Goal: Task Accomplishment & Management: Complete application form

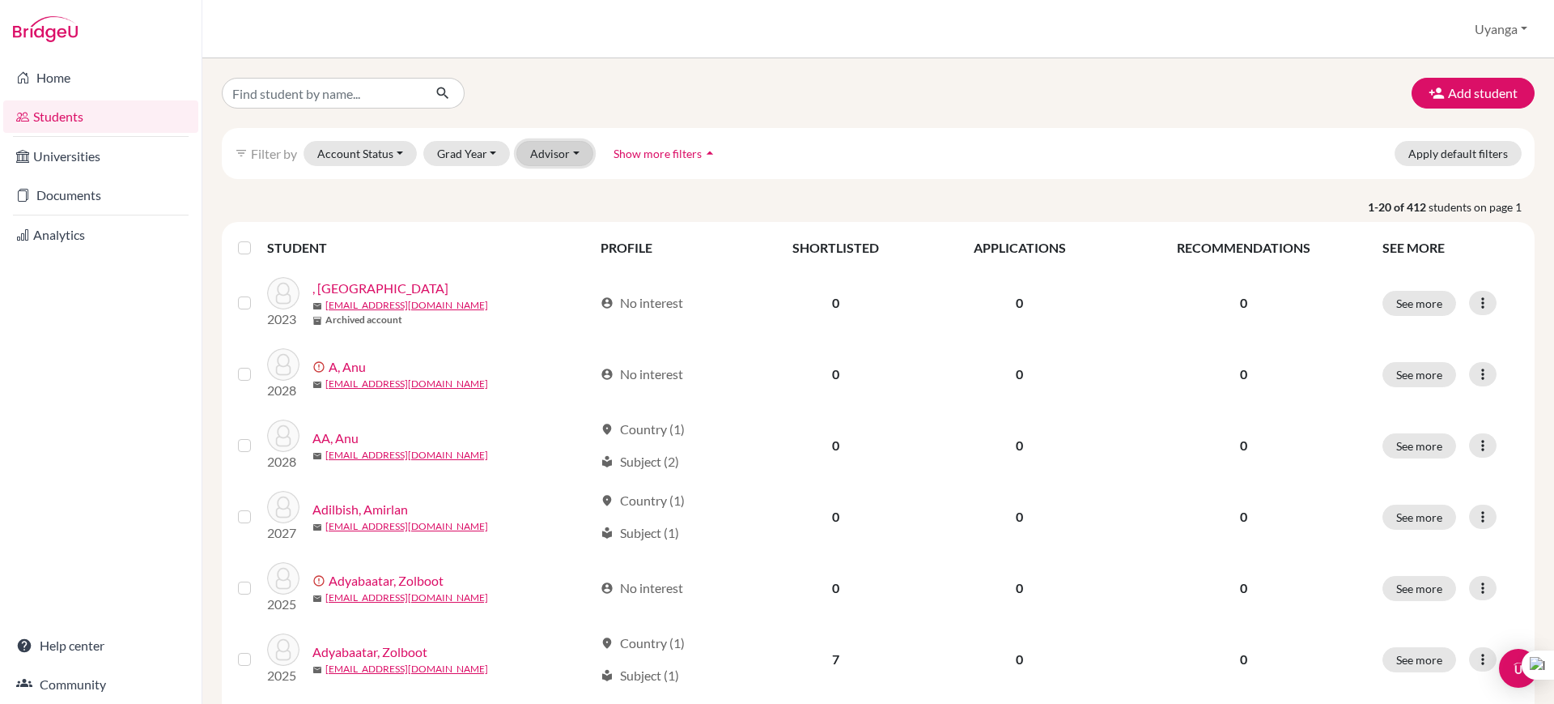
click at [572, 153] on button "Advisor" at bounding box center [554, 153] width 77 height 25
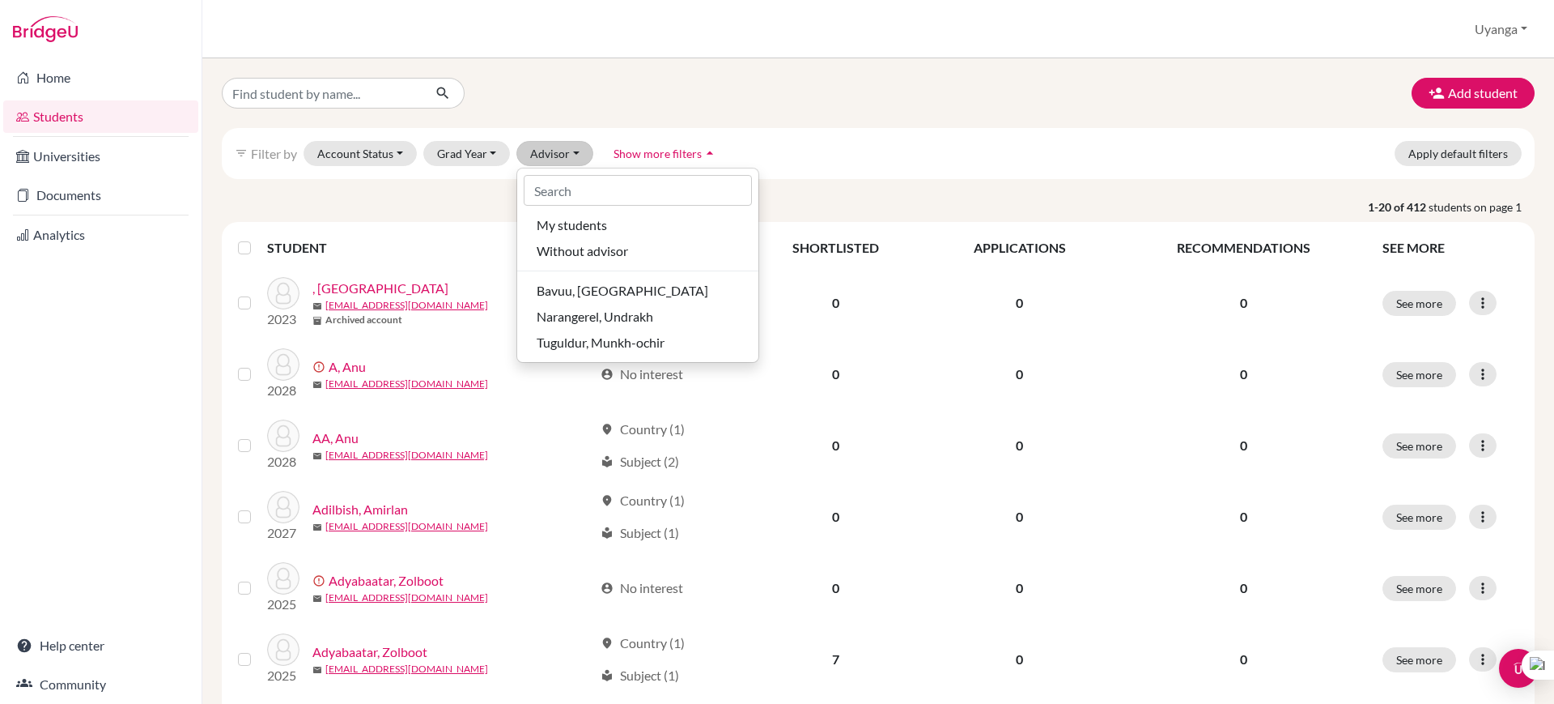
click at [709, 154] on icon "arrow_drop_up" at bounding box center [710, 153] width 16 height 16
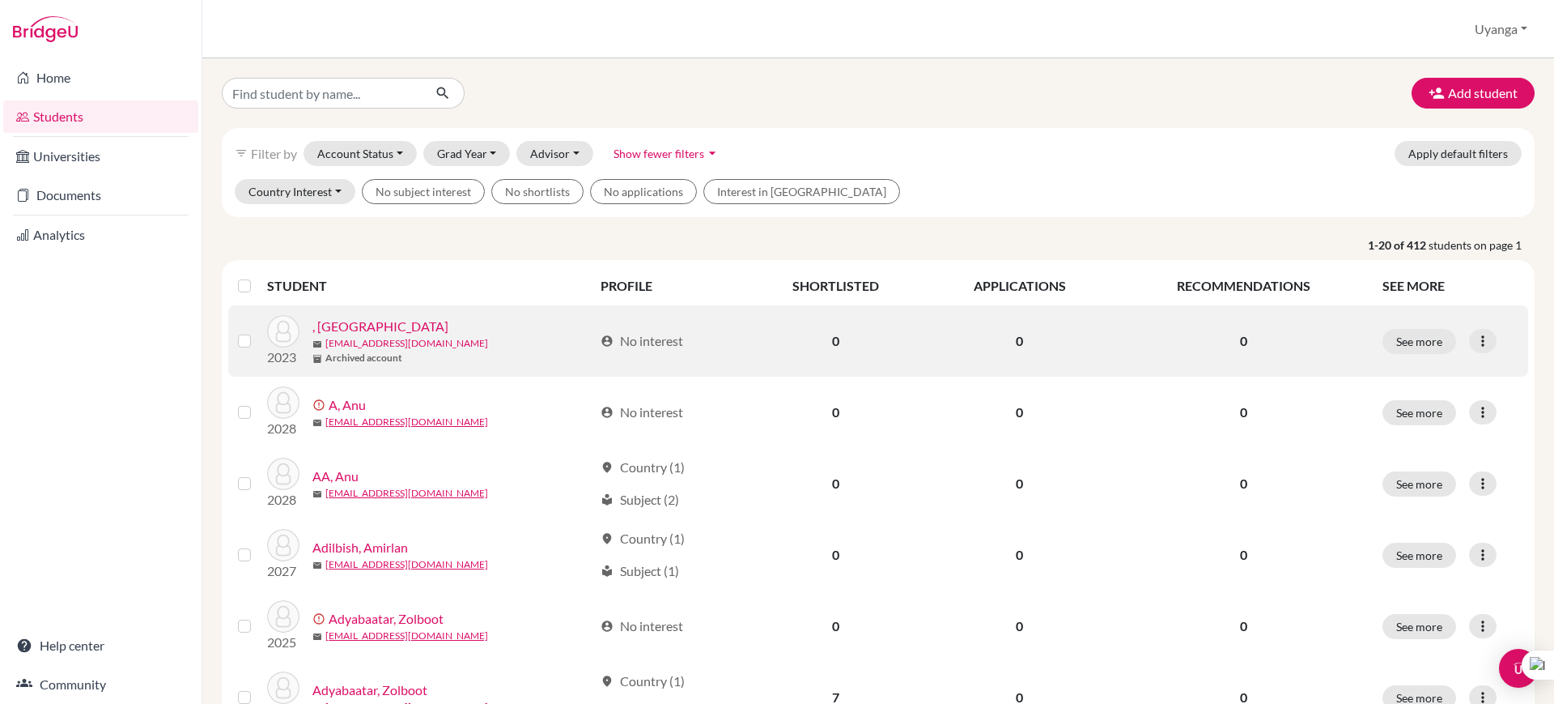
click at [350, 336] on link "233_margad.g@mbo.edu.mn" at bounding box center [406, 343] width 163 height 15
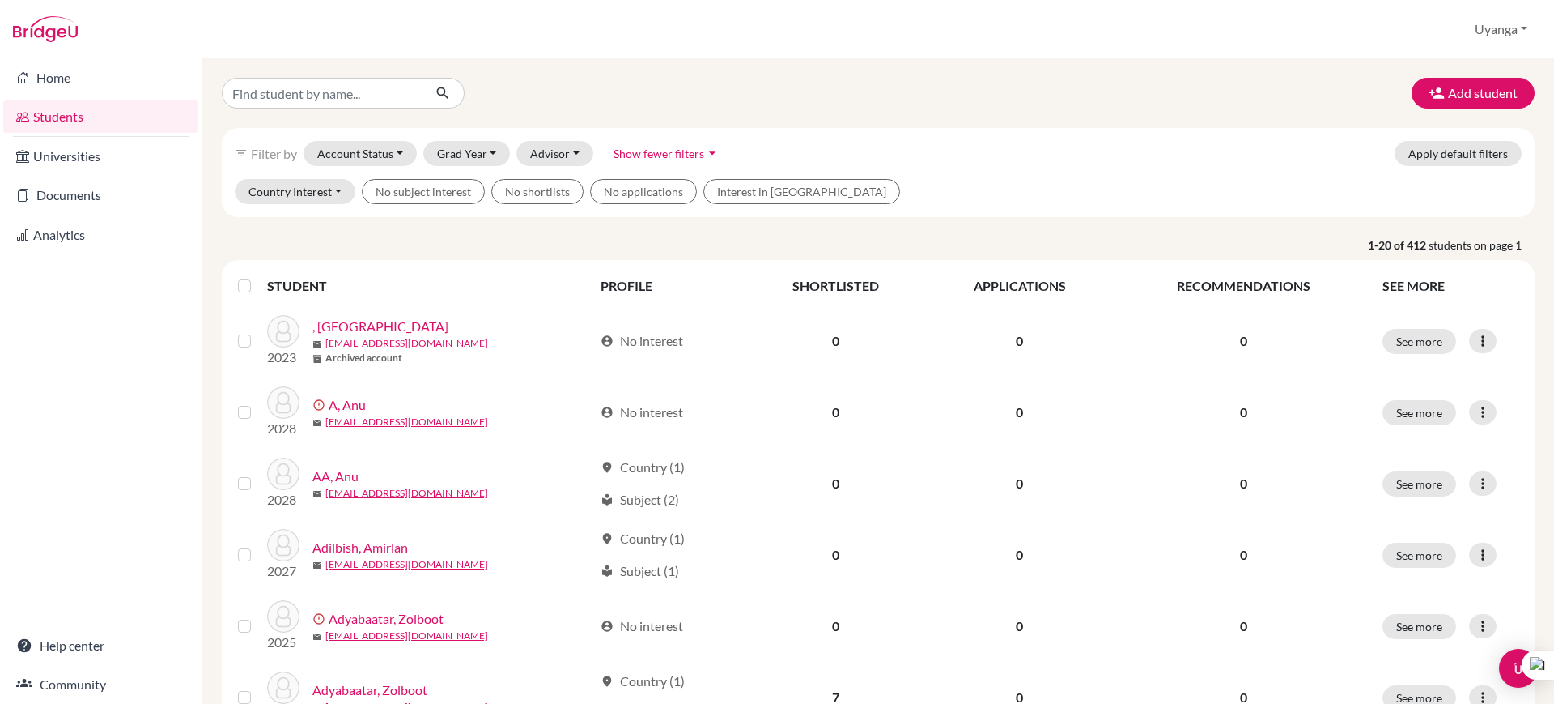
click at [1146, 131] on div "filter_list Filter by Account Status Active accounts Archived accounts Register…" at bounding box center [878, 153] width 1313 height 51
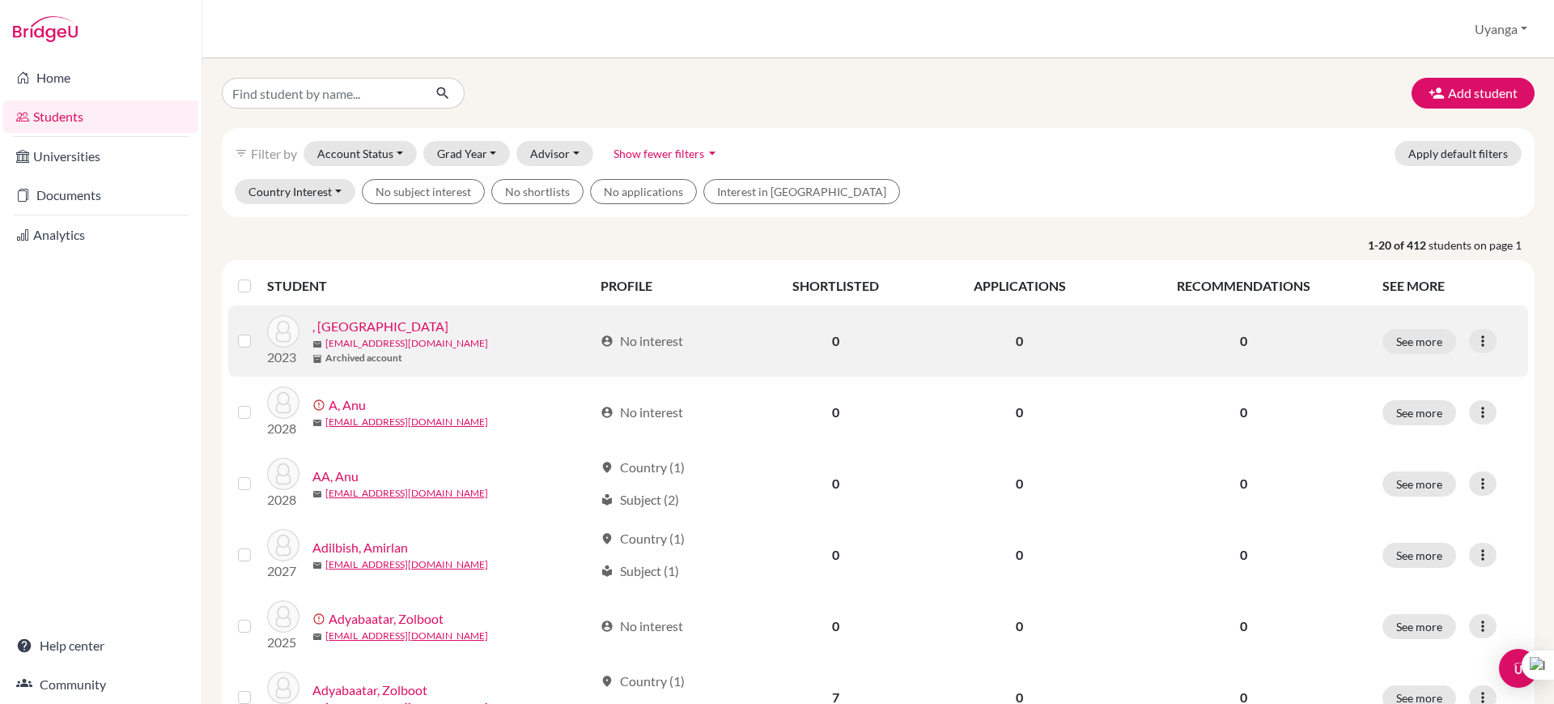
click at [337, 338] on link "233_margad.g@mbo.edu.mn" at bounding box center [406, 343] width 163 height 15
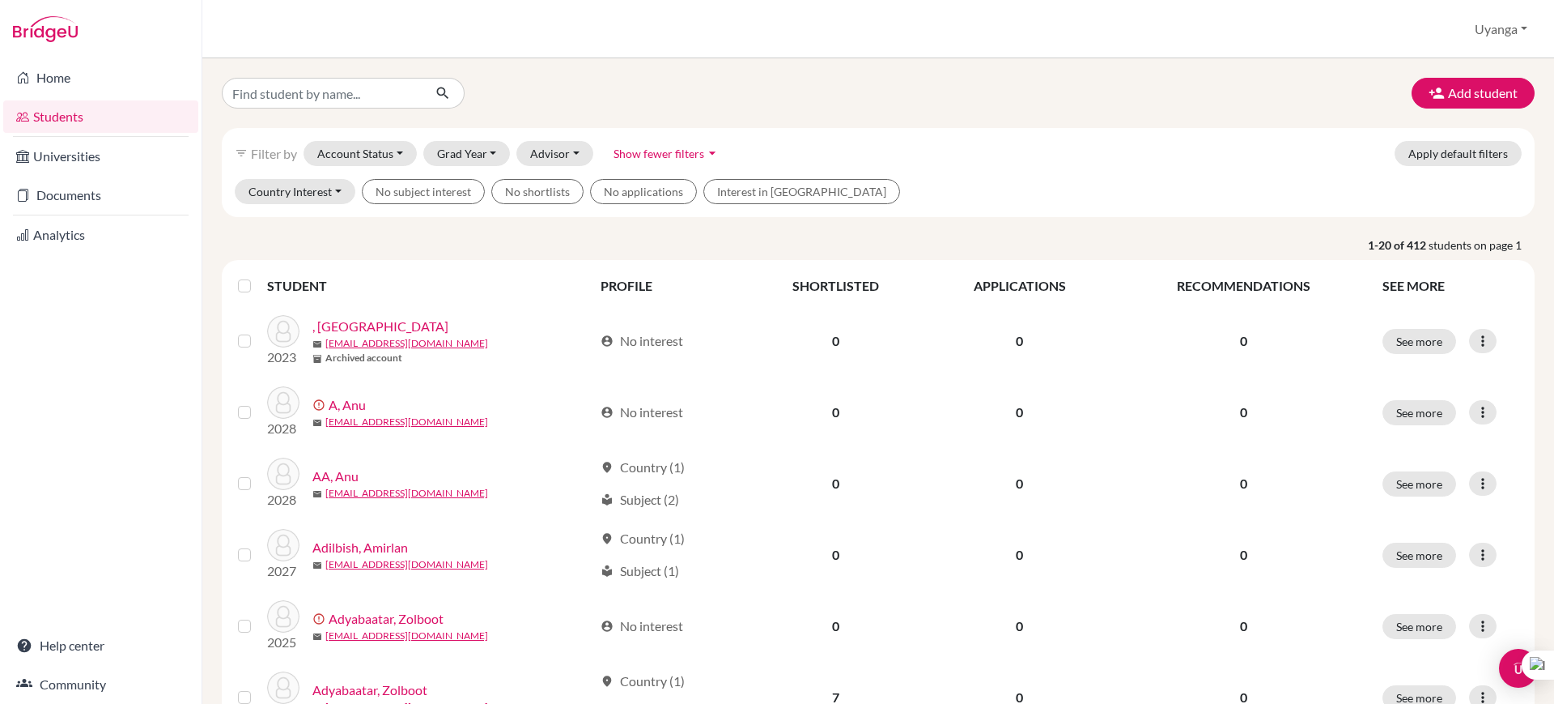
drag, startPoint x: 1200, startPoint y: 181, endPoint x: 1234, endPoint y: 189, distance: 35.1
click at [1200, 181] on div "Country Interest Without country interest Australia Austria Bulgaria Canada Chi…" at bounding box center [878, 198] width 1313 height 38
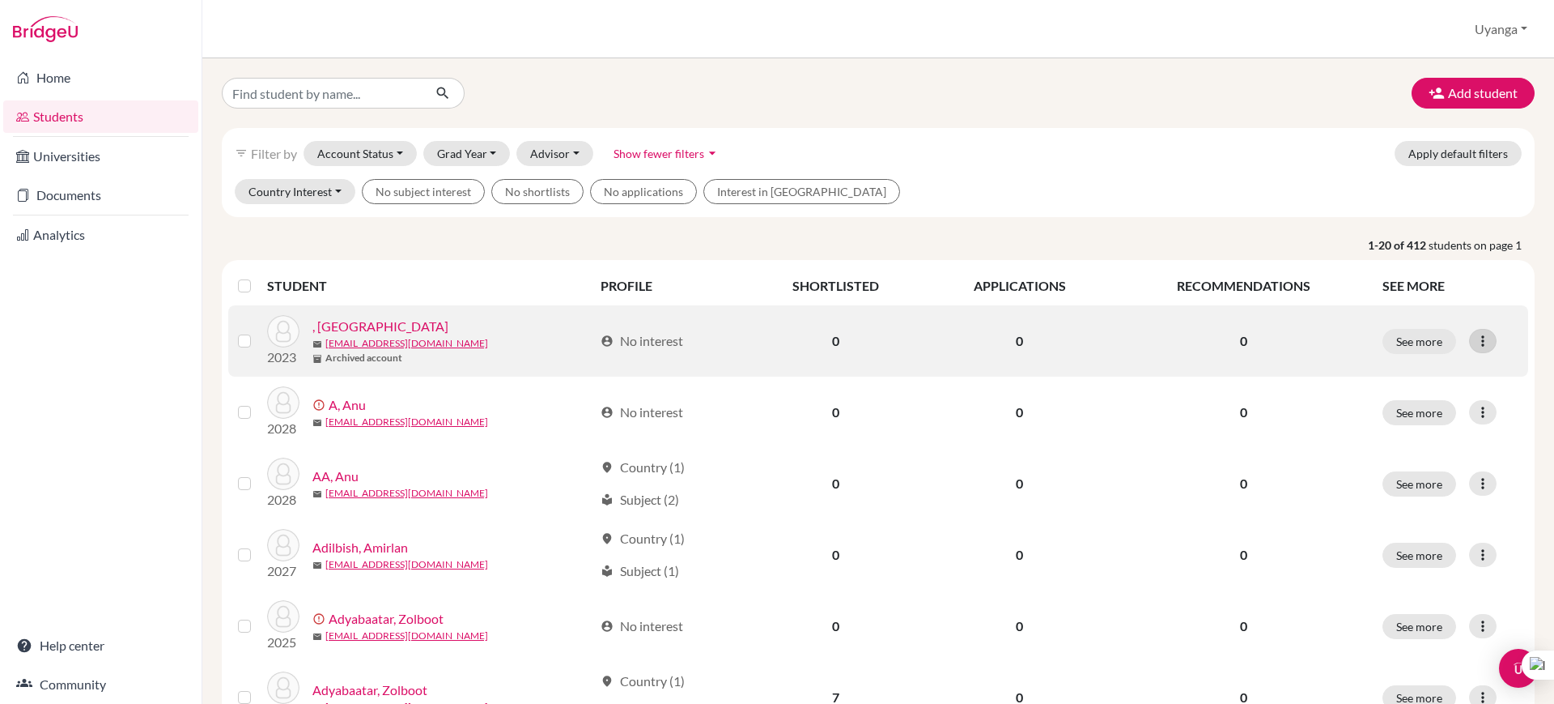
click at [1475, 338] on icon at bounding box center [1483, 341] width 16 height 16
click at [1363, 376] on button "Edit student" at bounding box center [1397, 375] width 128 height 26
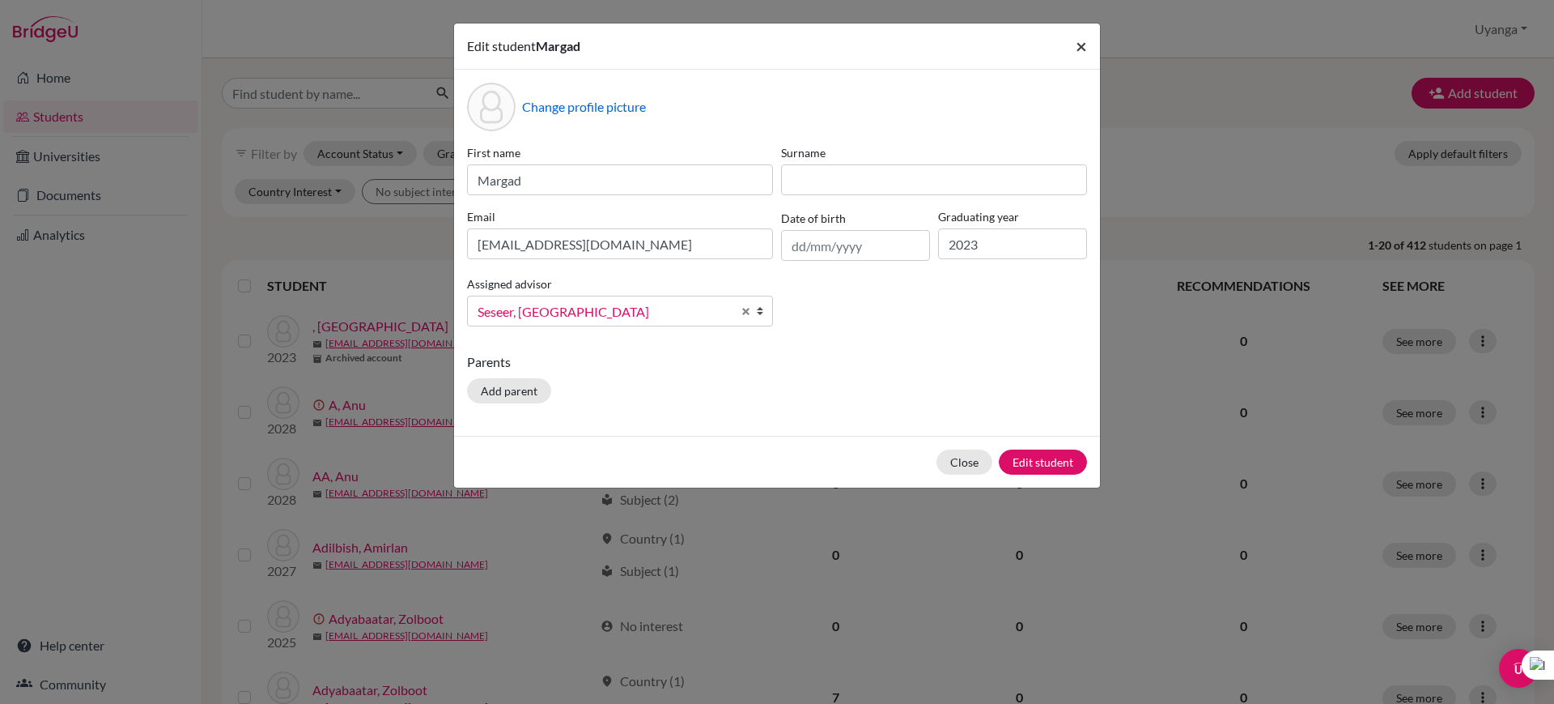
click at [1087, 45] on button "×" at bounding box center [1081, 45] width 37 height 45
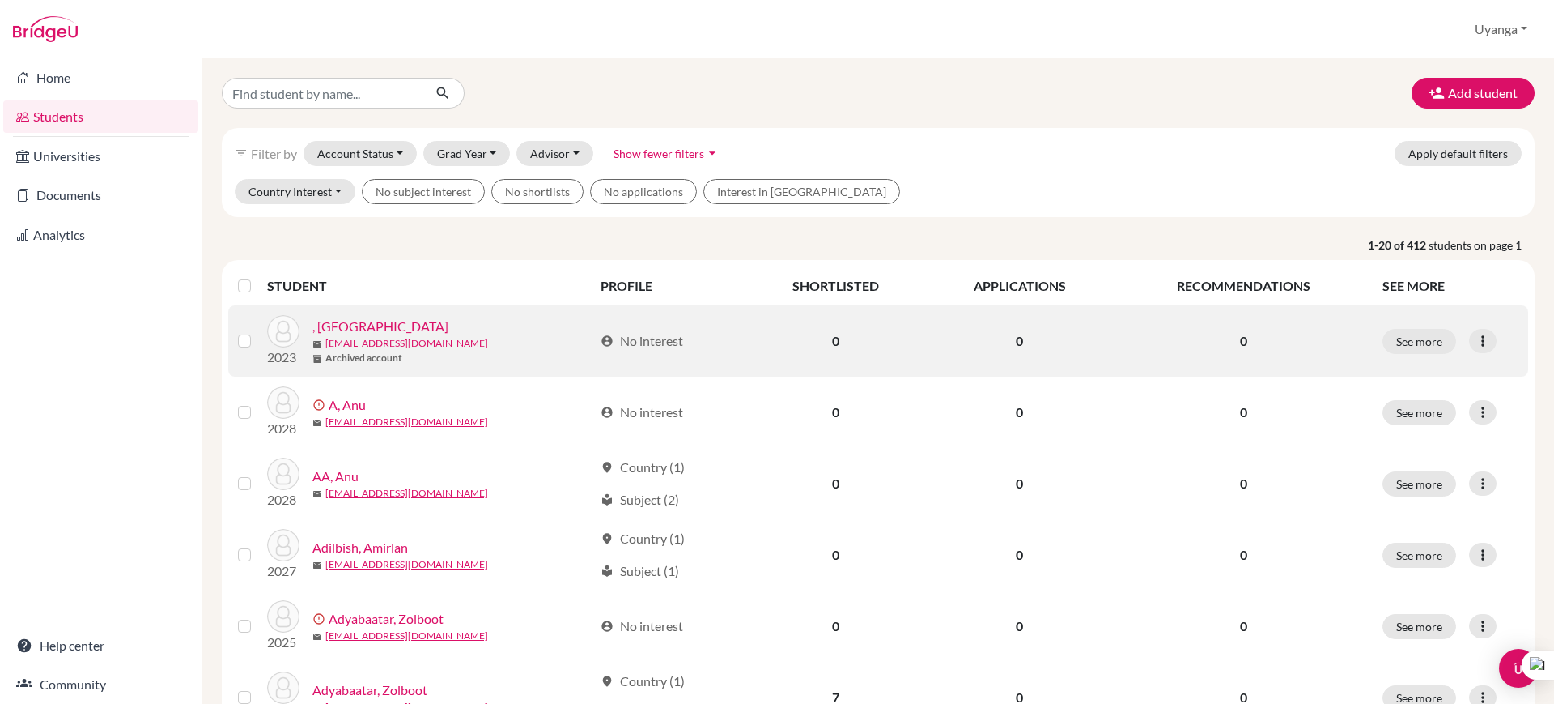
click at [257, 331] on label at bounding box center [257, 331] width 0 height 0
click at [0, 0] on input "checkbox" at bounding box center [0, 0] width 0 height 0
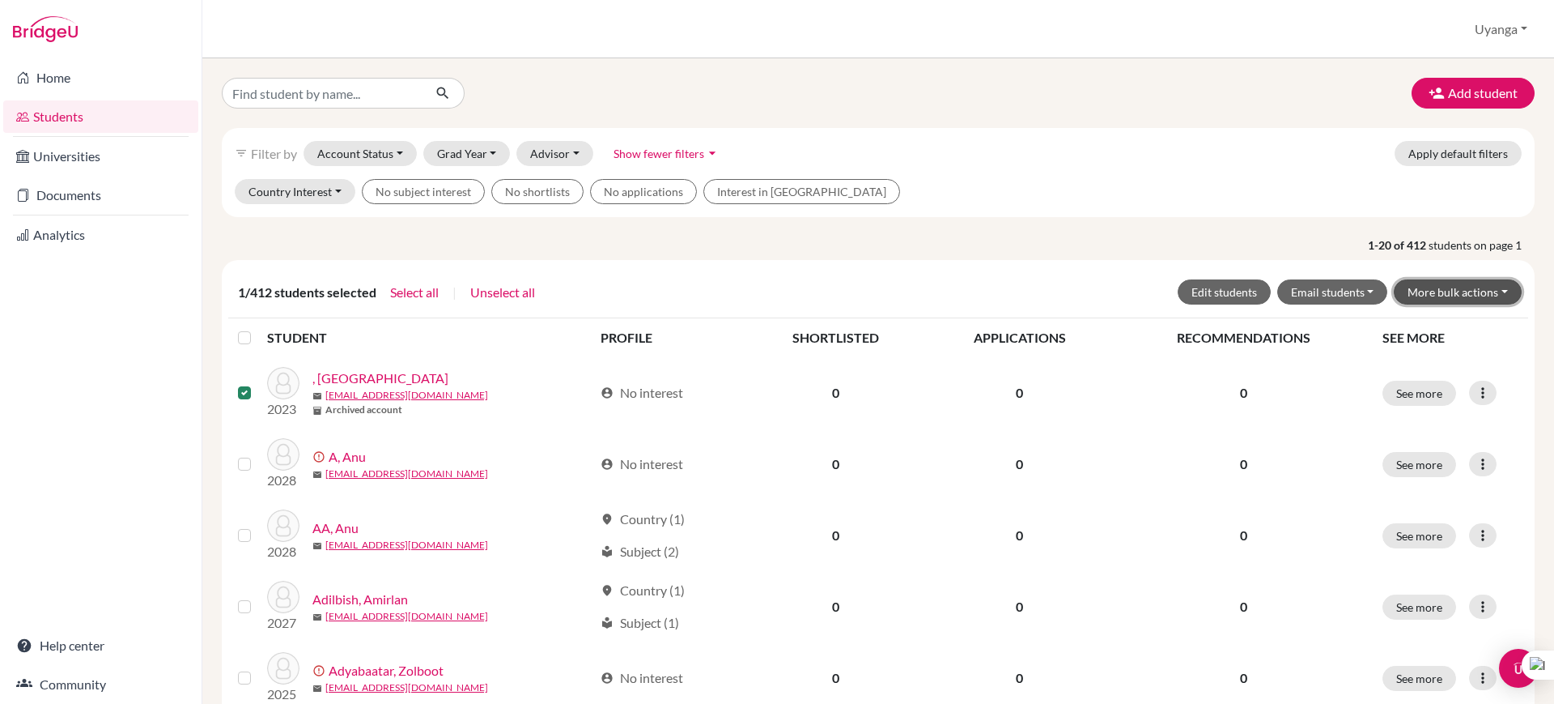
click at [1487, 292] on button "More bulk actions" at bounding box center [1458, 291] width 128 height 25
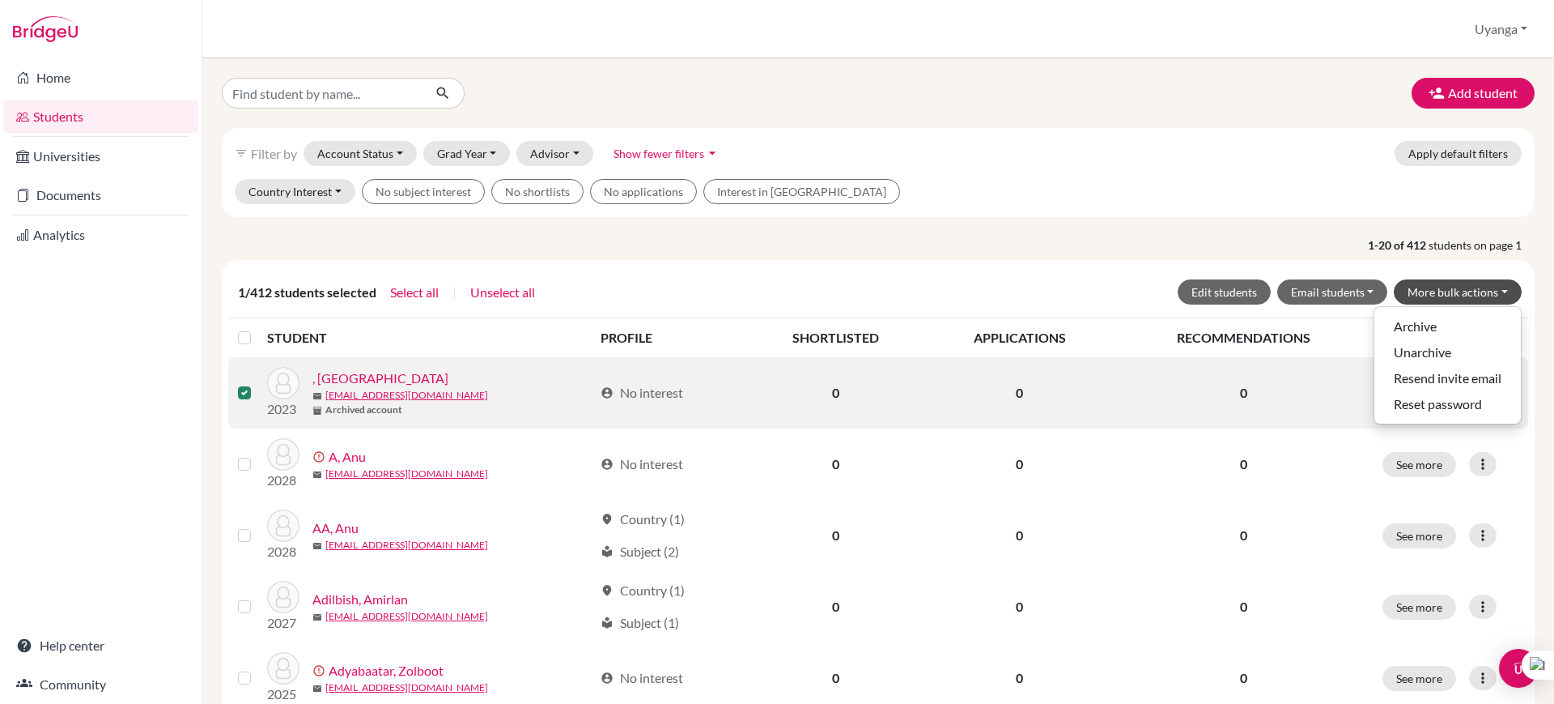
click at [257, 383] on label at bounding box center [257, 383] width 0 height 0
click at [0, 0] on input "checkbox" at bounding box center [0, 0] width 0 height 0
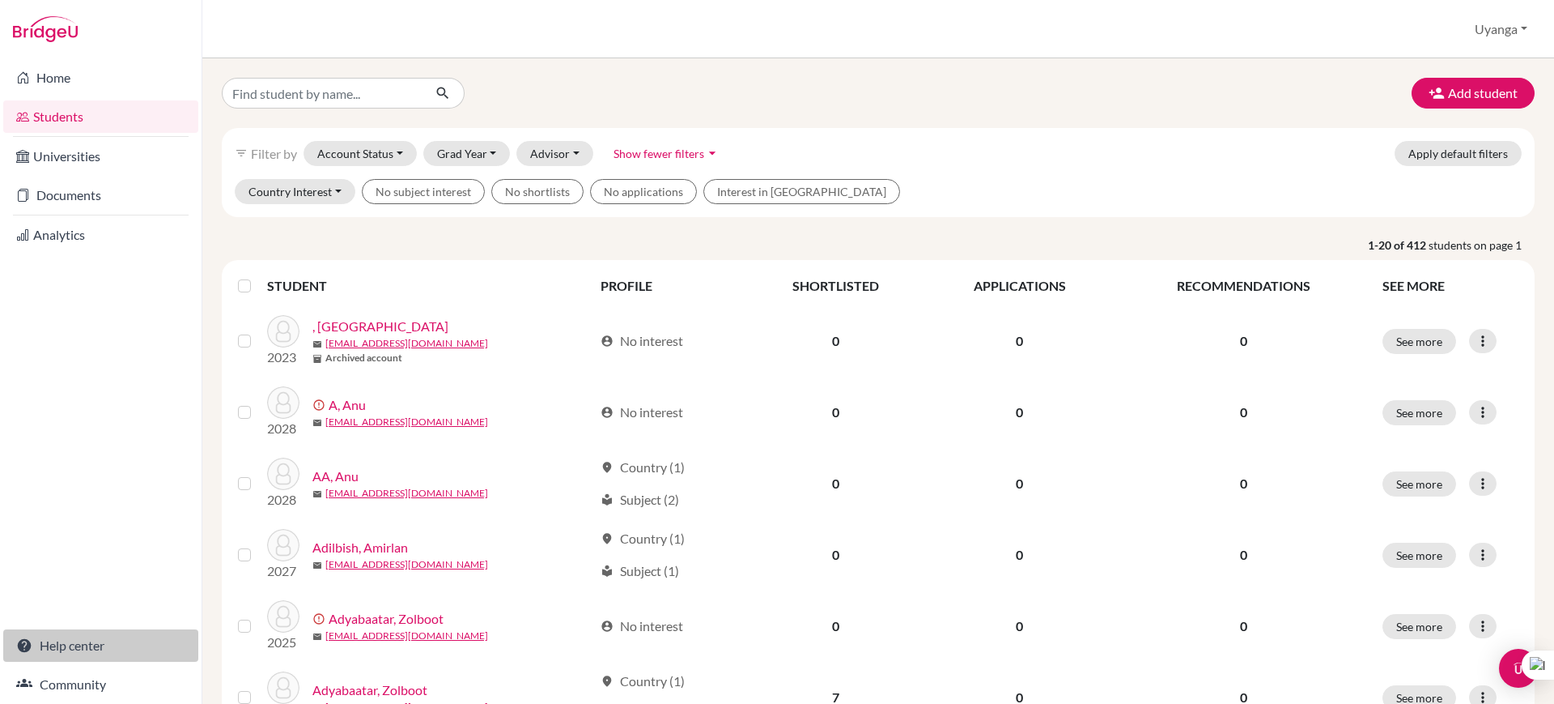
click at [57, 645] on link "Help center" at bounding box center [100, 645] width 195 height 32
click at [79, 653] on link "Help center" at bounding box center [100, 645] width 195 height 32
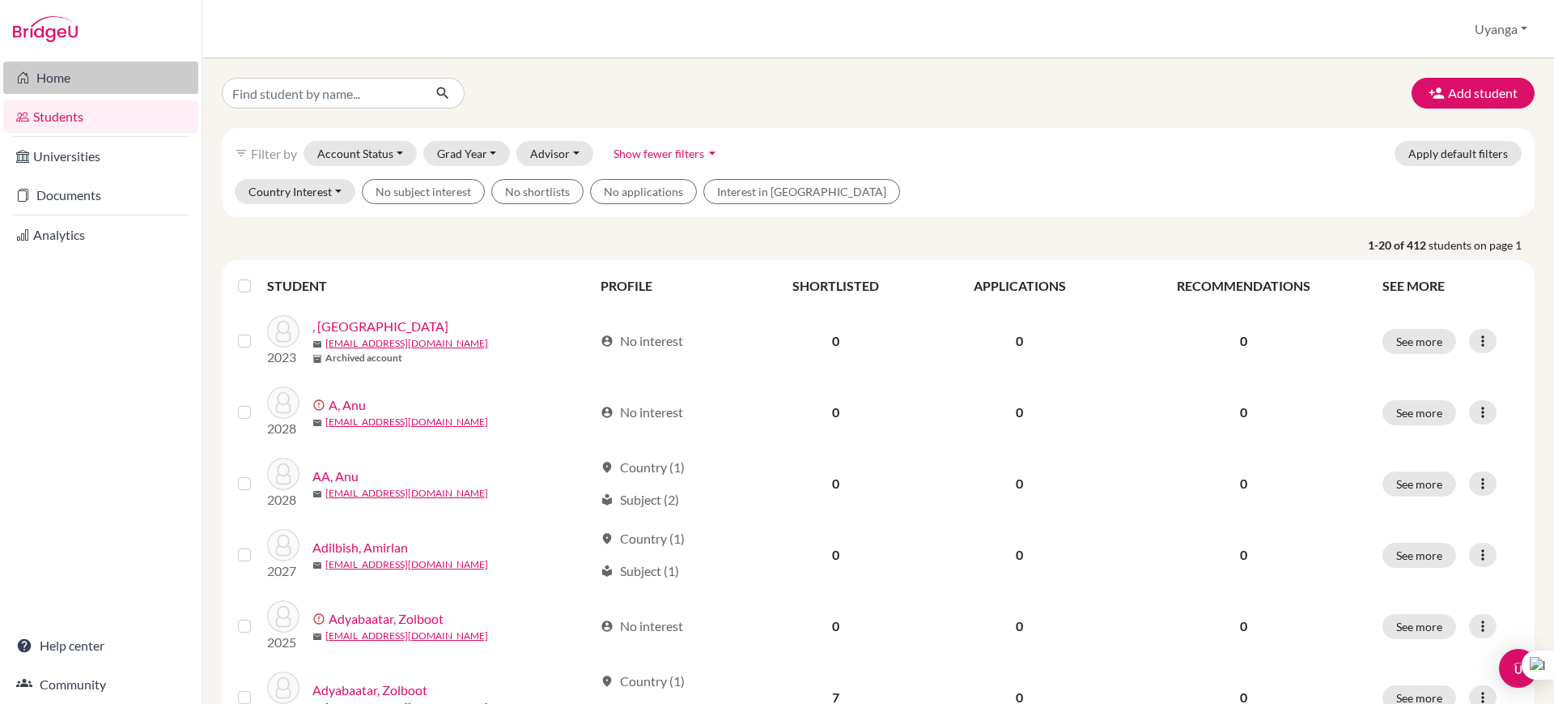
click at [67, 75] on link "Home" at bounding box center [100, 78] width 195 height 32
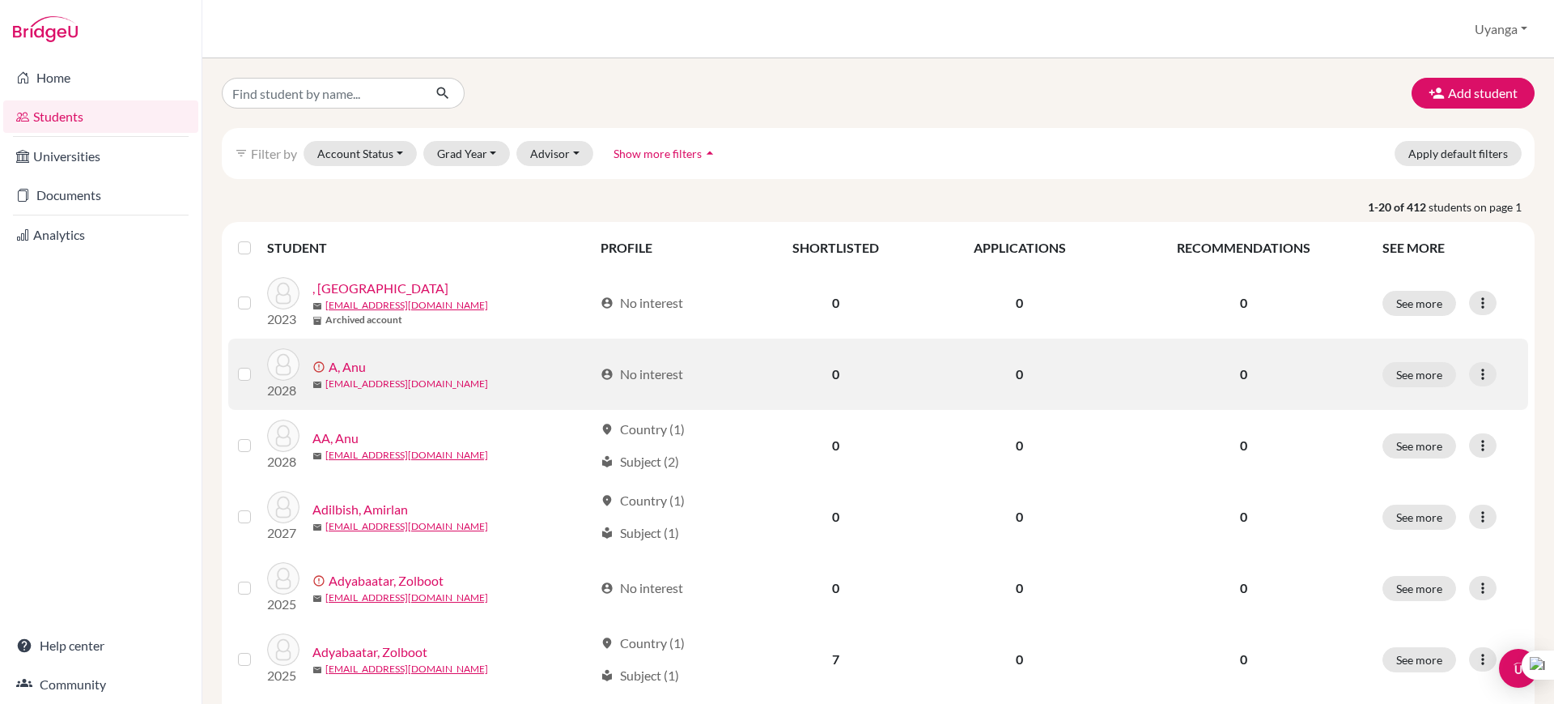
click at [362, 385] on link "[EMAIL_ADDRESS][DOMAIN_NAME]" at bounding box center [406, 383] width 163 height 15
drag, startPoint x: 387, startPoint y: 372, endPoint x: 378, endPoint y: 398, distance: 28.2
click at [385, 373] on div "error_outline A, Anu" at bounding box center [452, 366] width 281 height 19
click at [1475, 371] on icon at bounding box center [1483, 374] width 16 height 16
click at [1405, 377] on button "See more" at bounding box center [1420, 374] width 74 height 25
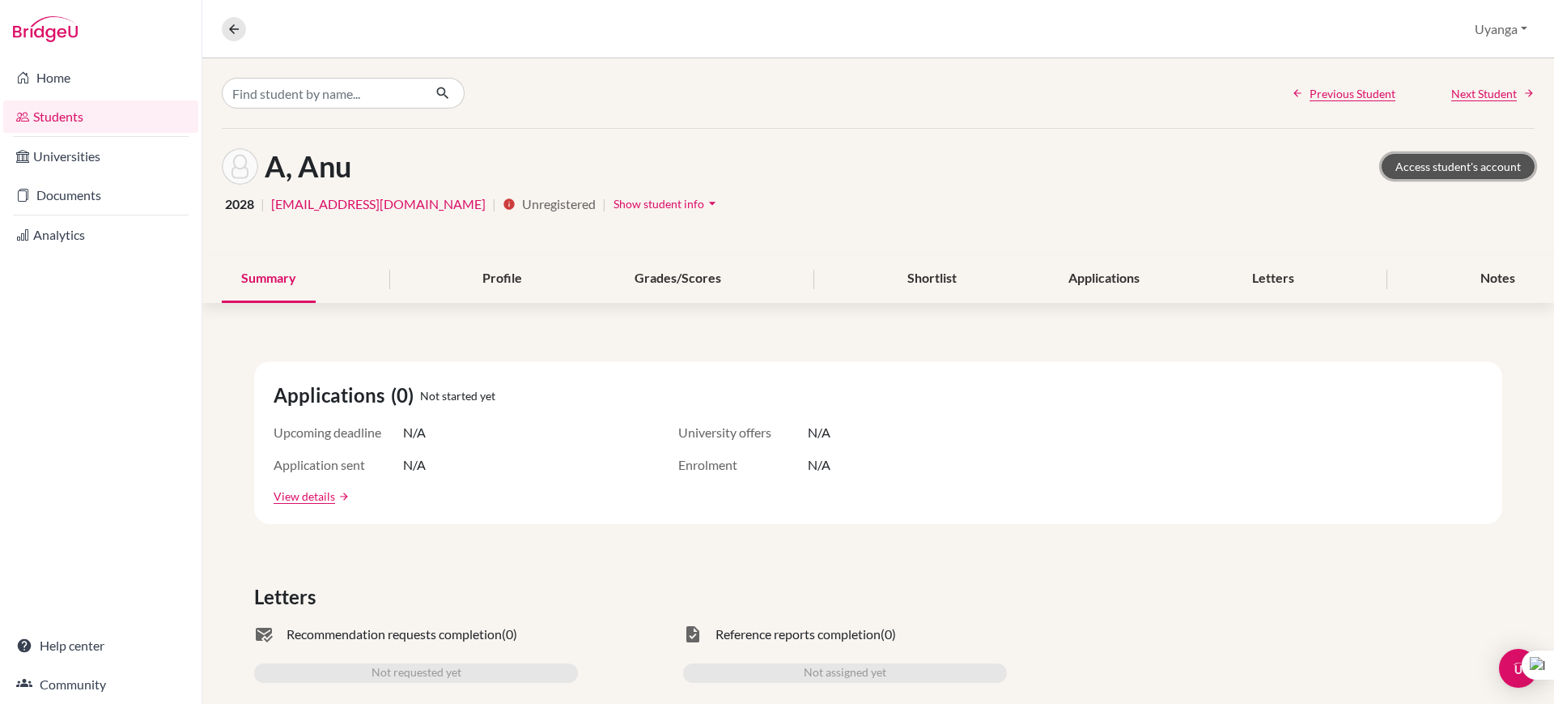
click at [1447, 174] on link "Access student's account" at bounding box center [1458, 166] width 153 height 25
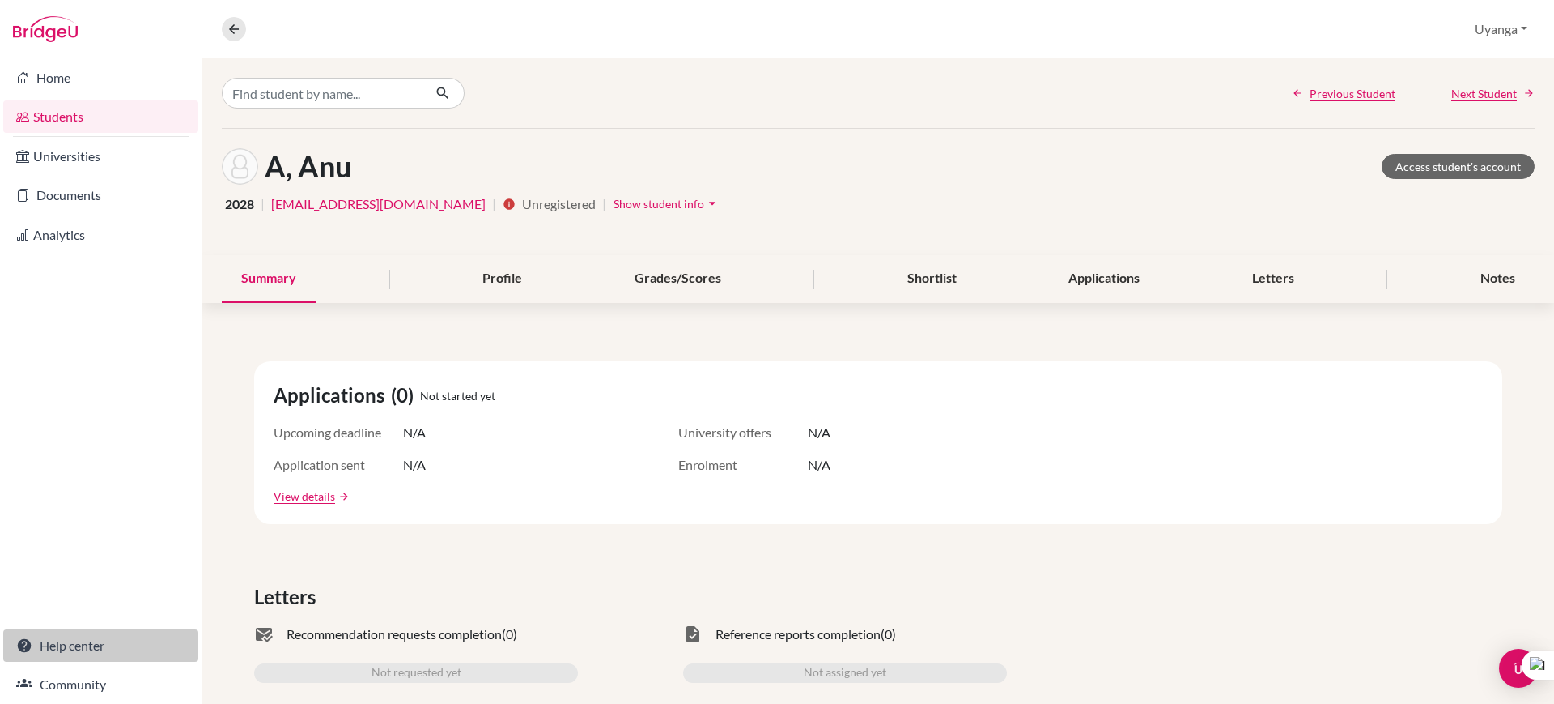
click at [56, 640] on link "Help center" at bounding box center [100, 645] width 195 height 32
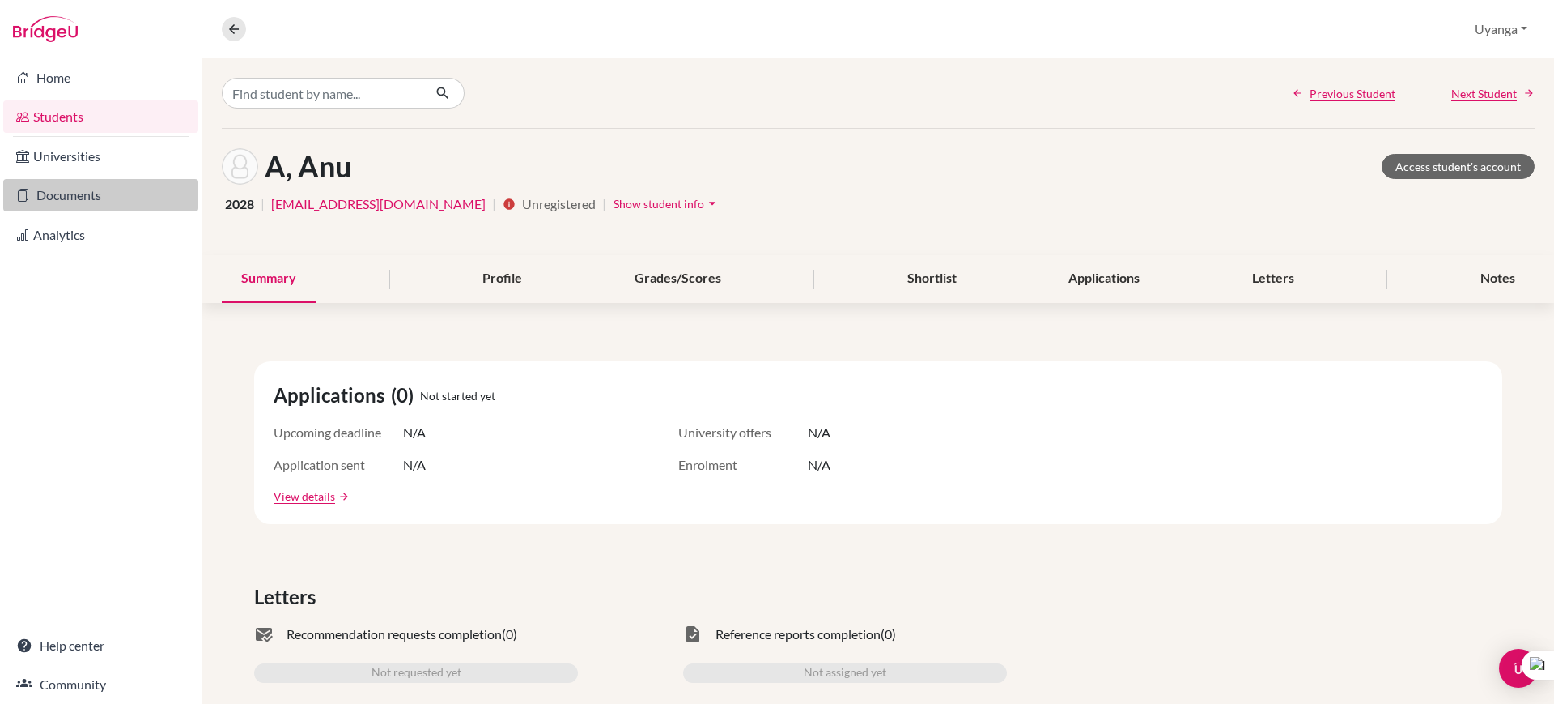
click at [110, 203] on link "Documents" at bounding box center [100, 195] width 195 height 32
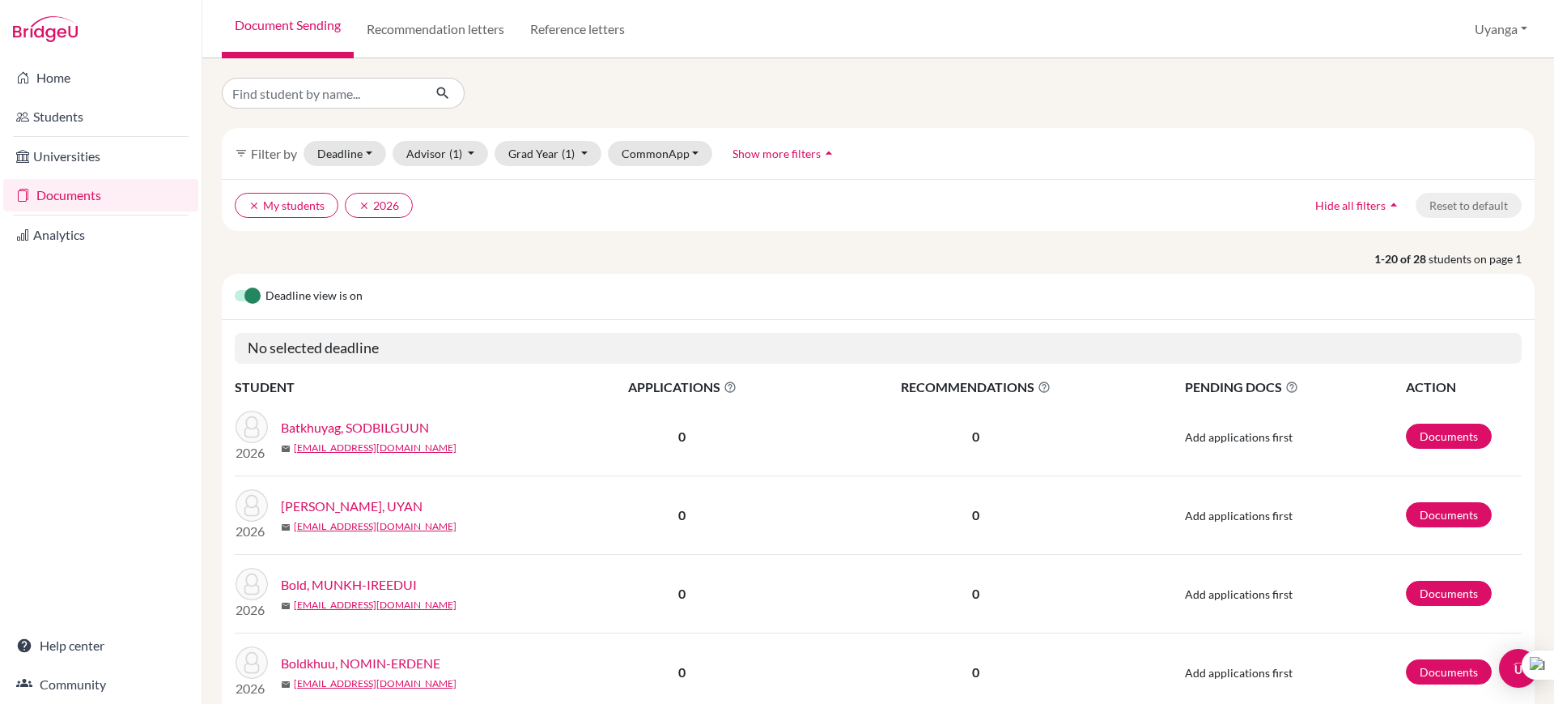
click at [333, 430] on link "Batkhuyag, SODBILGUUN" at bounding box center [355, 427] width 148 height 19
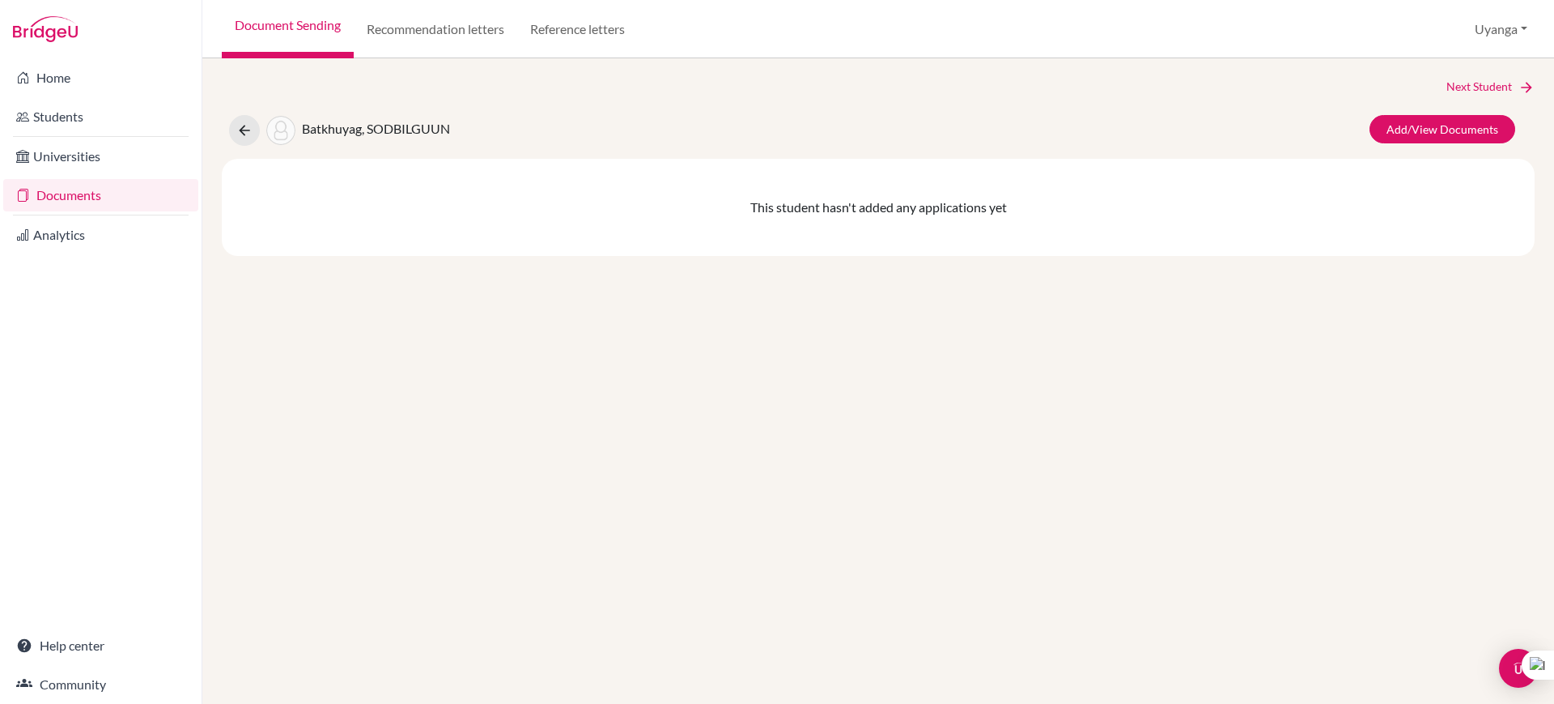
click at [367, 125] on span "Batkhuyag, SODBILGUUN" at bounding box center [376, 128] width 148 height 15
click at [252, 132] on icon at bounding box center [244, 130] width 16 height 16
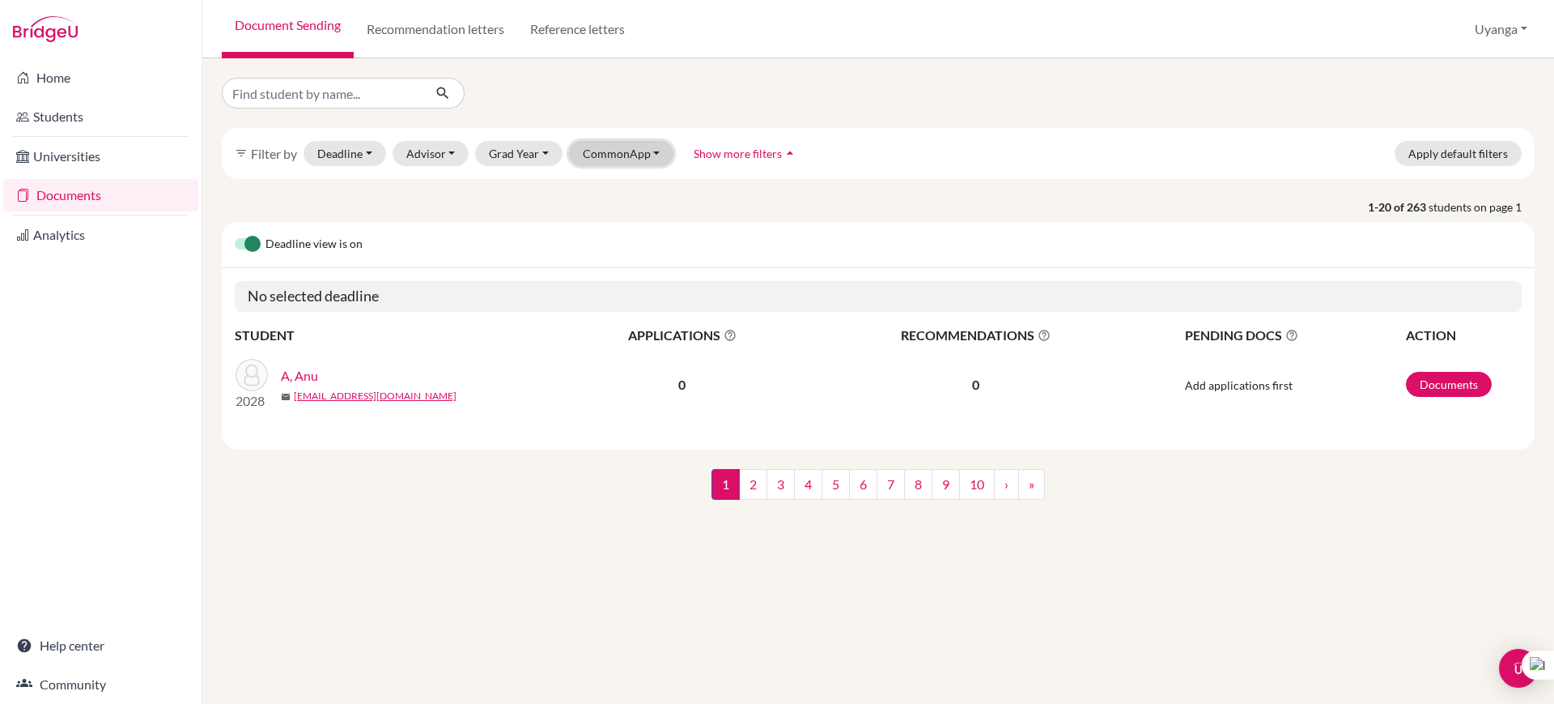
click at [655, 146] on button "CommonApp" at bounding box center [621, 153] width 105 height 25
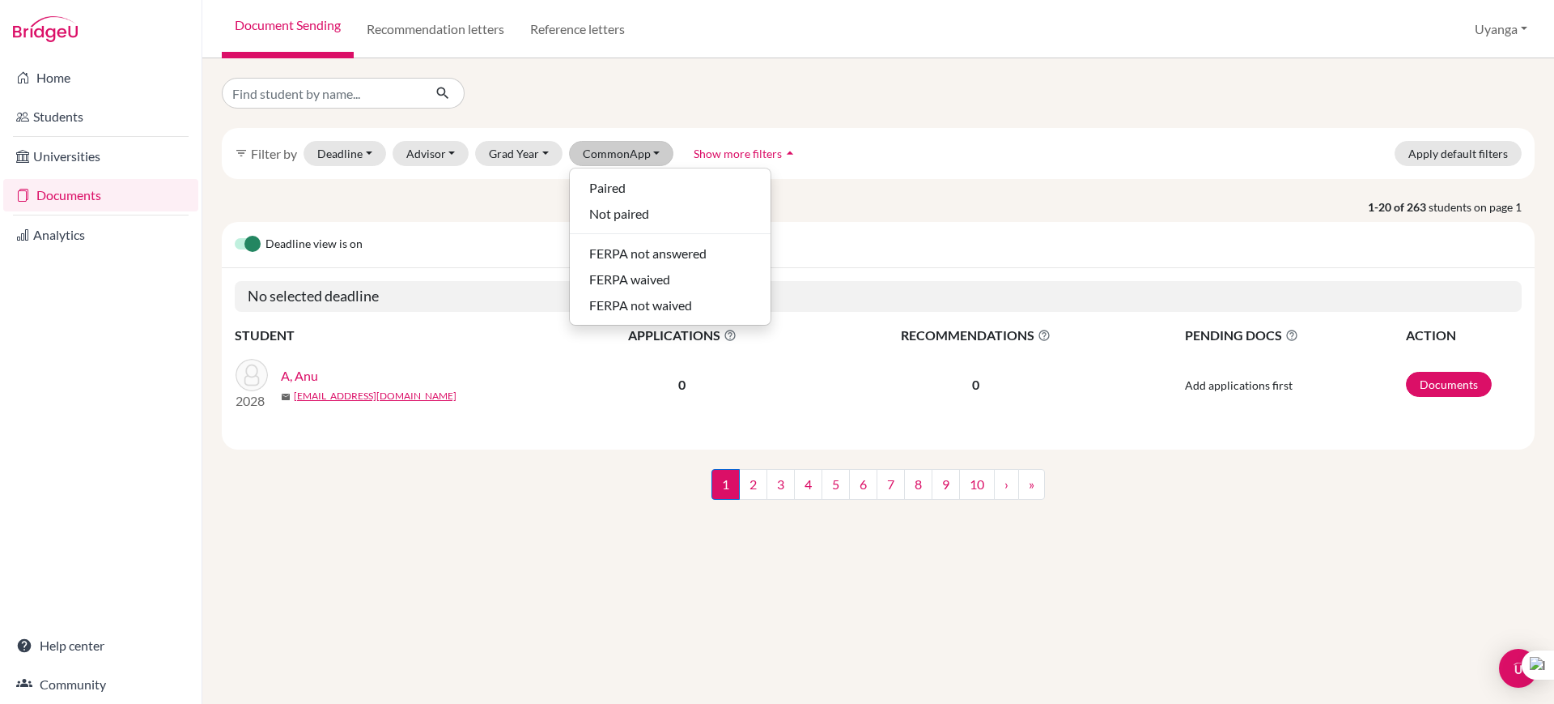
click at [551, 548] on div "filter_list Filter by Deadline - Select a date range Or double click for a sing…" at bounding box center [878, 380] width 1352 height 645
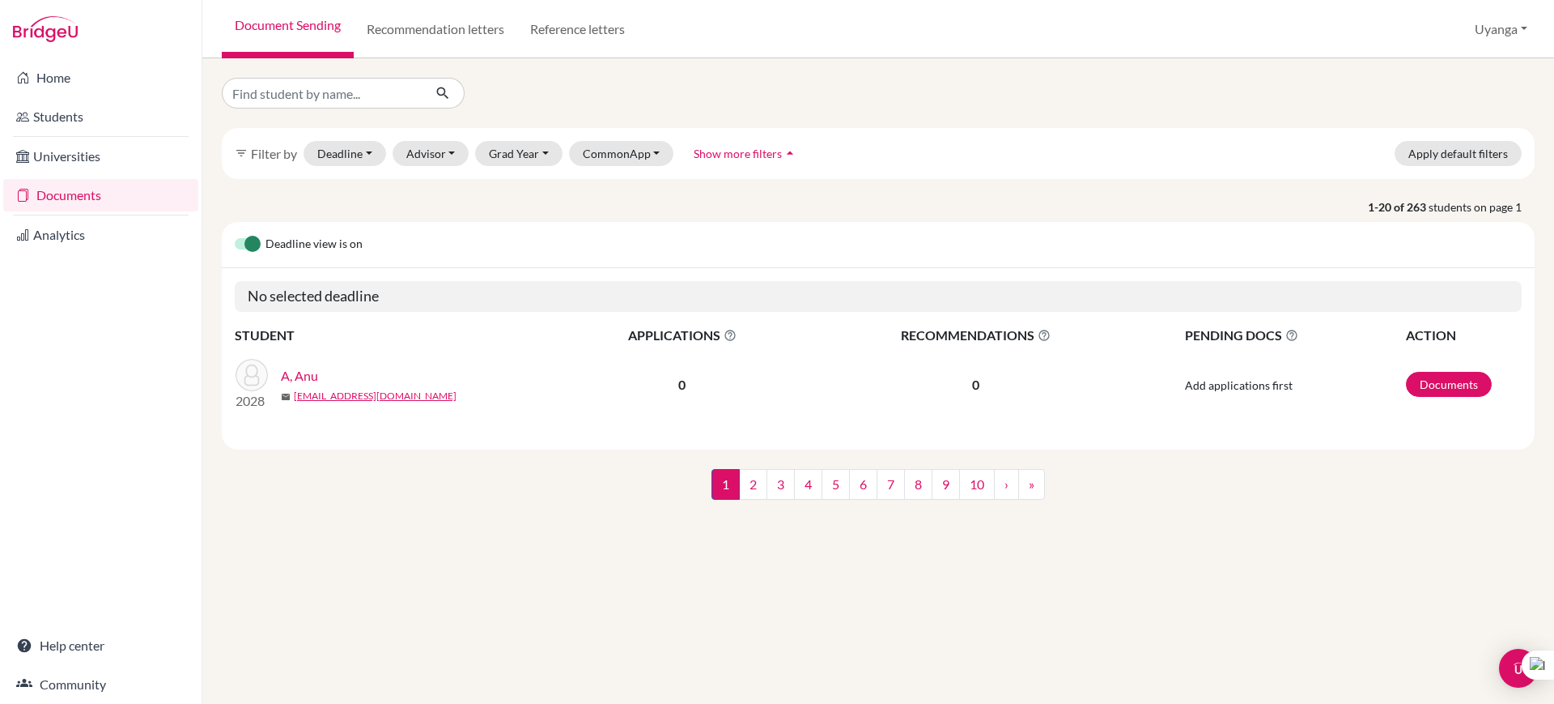
click at [109, 187] on link "Documents" at bounding box center [100, 195] width 195 height 32
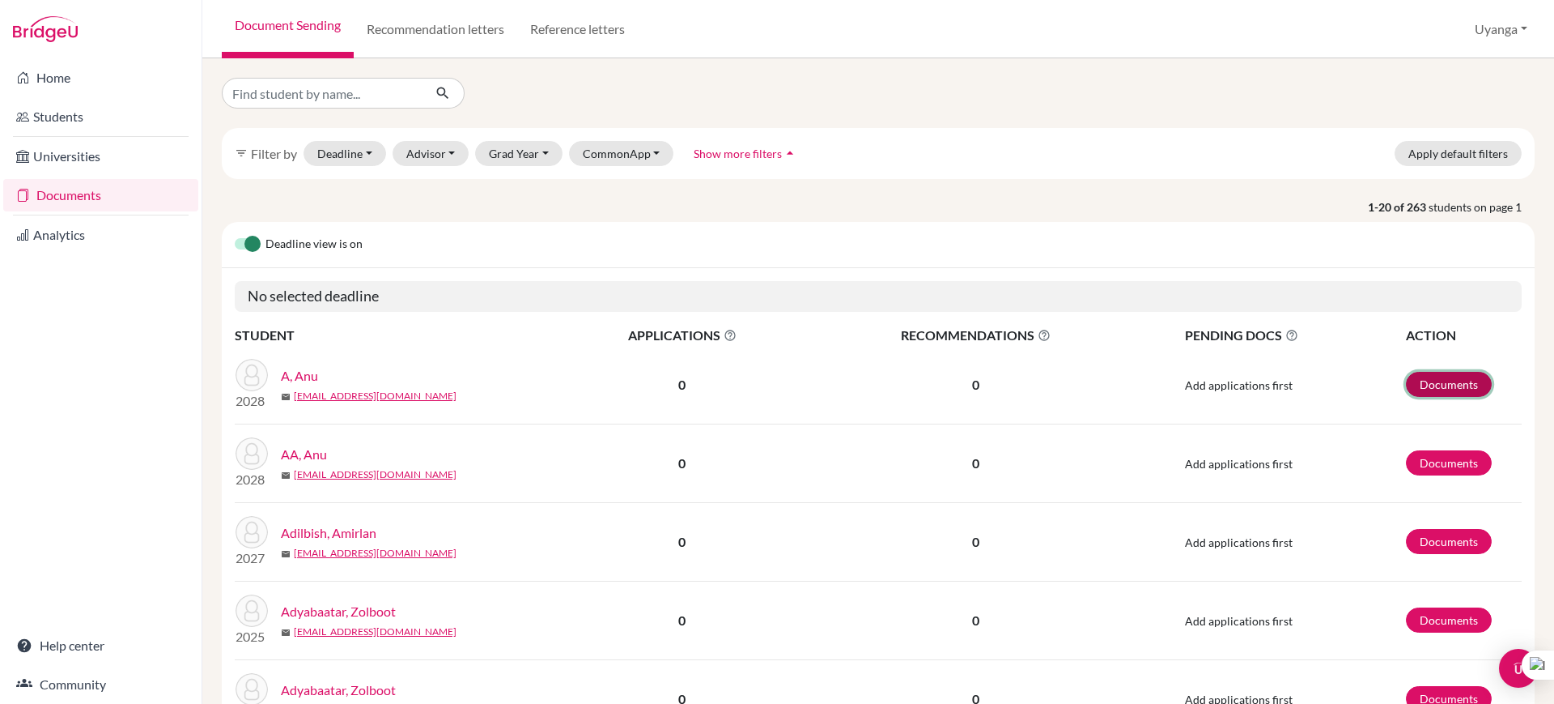
click at [1432, 383] on link "Documents" at bounding box center [1449, 384] width 86 height 25
click at [304, 384] on link "A, Anu" at bounding box center [299, 375] width 37 height 19
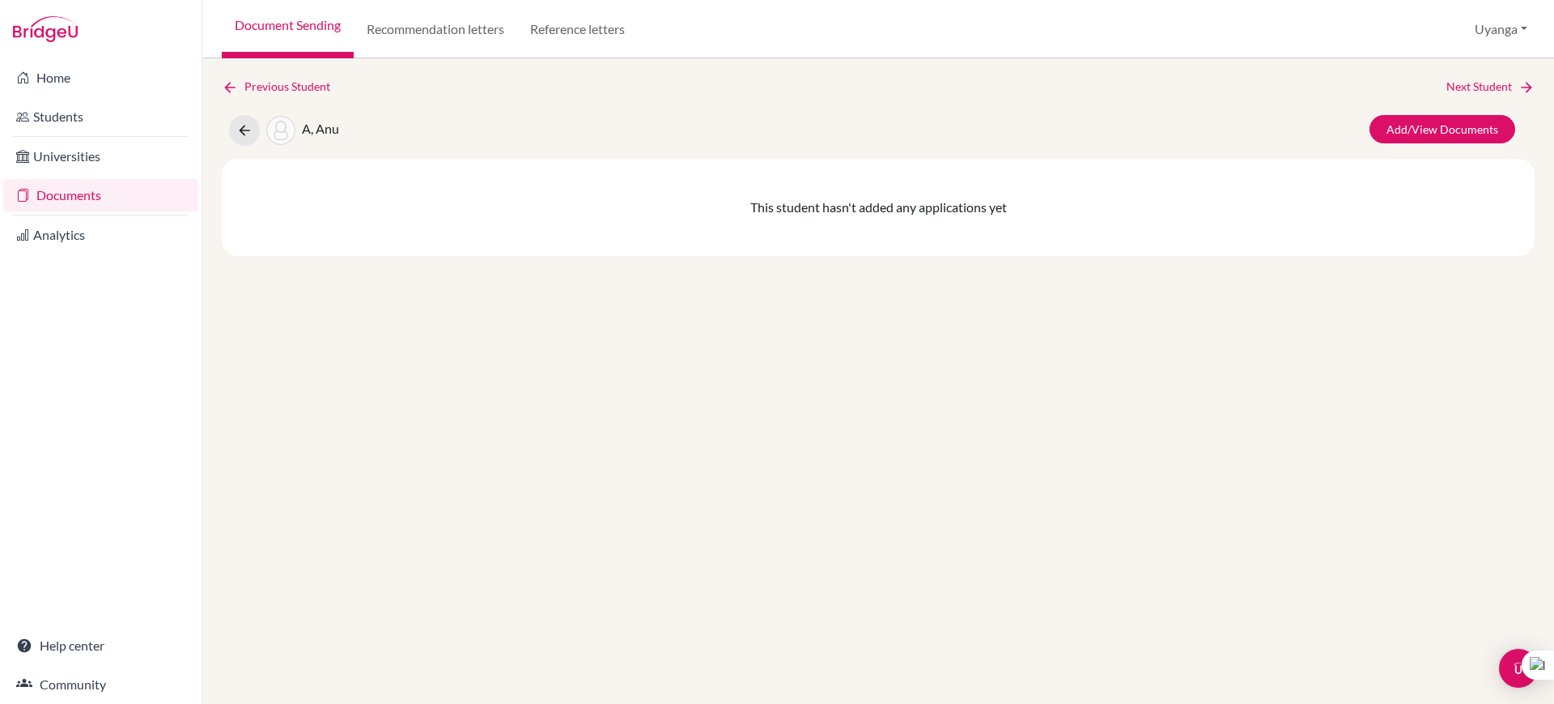
click at [72, 198] on link "Documents" at bounding box center [100, 195] width 195 height 32
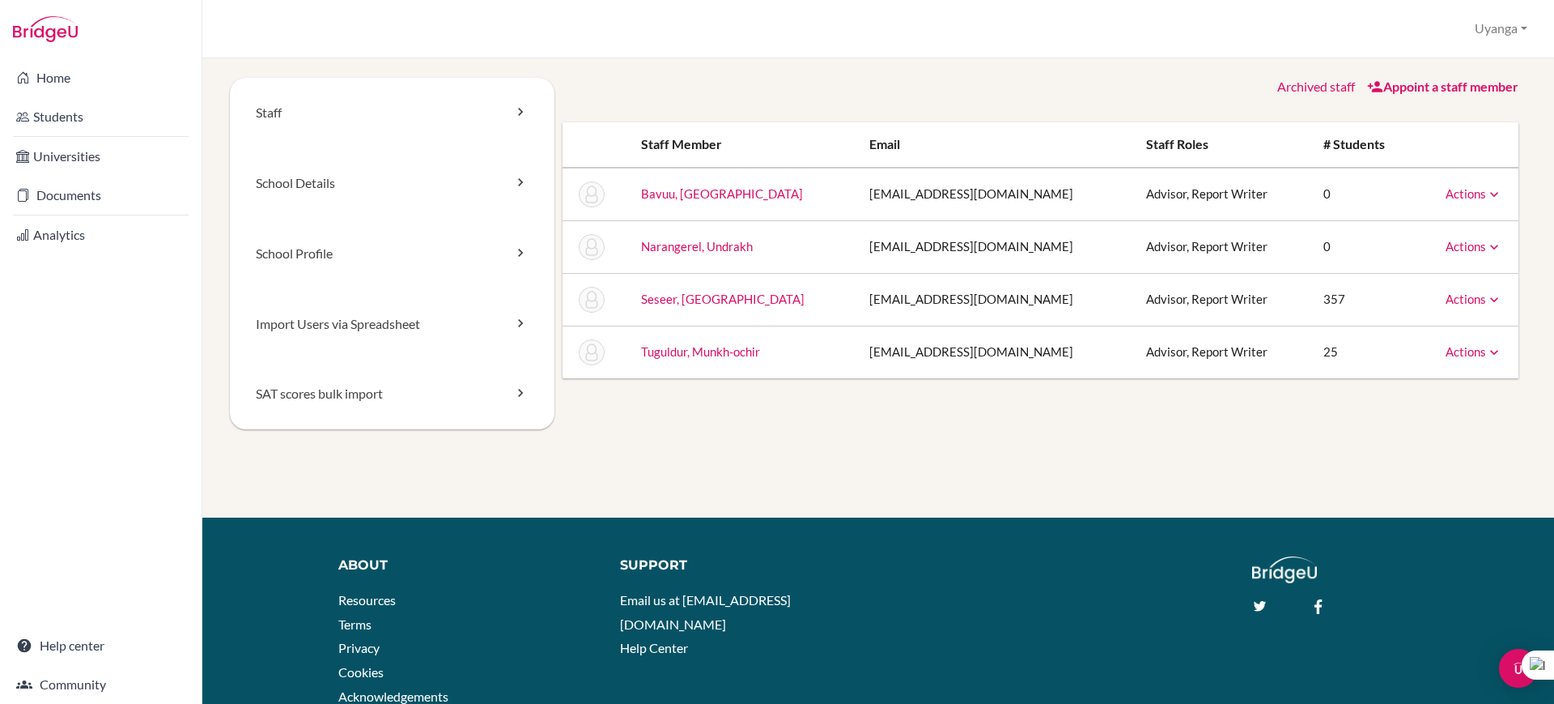
click at [1379, 83] on link "Appoint a staff member" at bounding box center [1442, 86] width 151 height 15
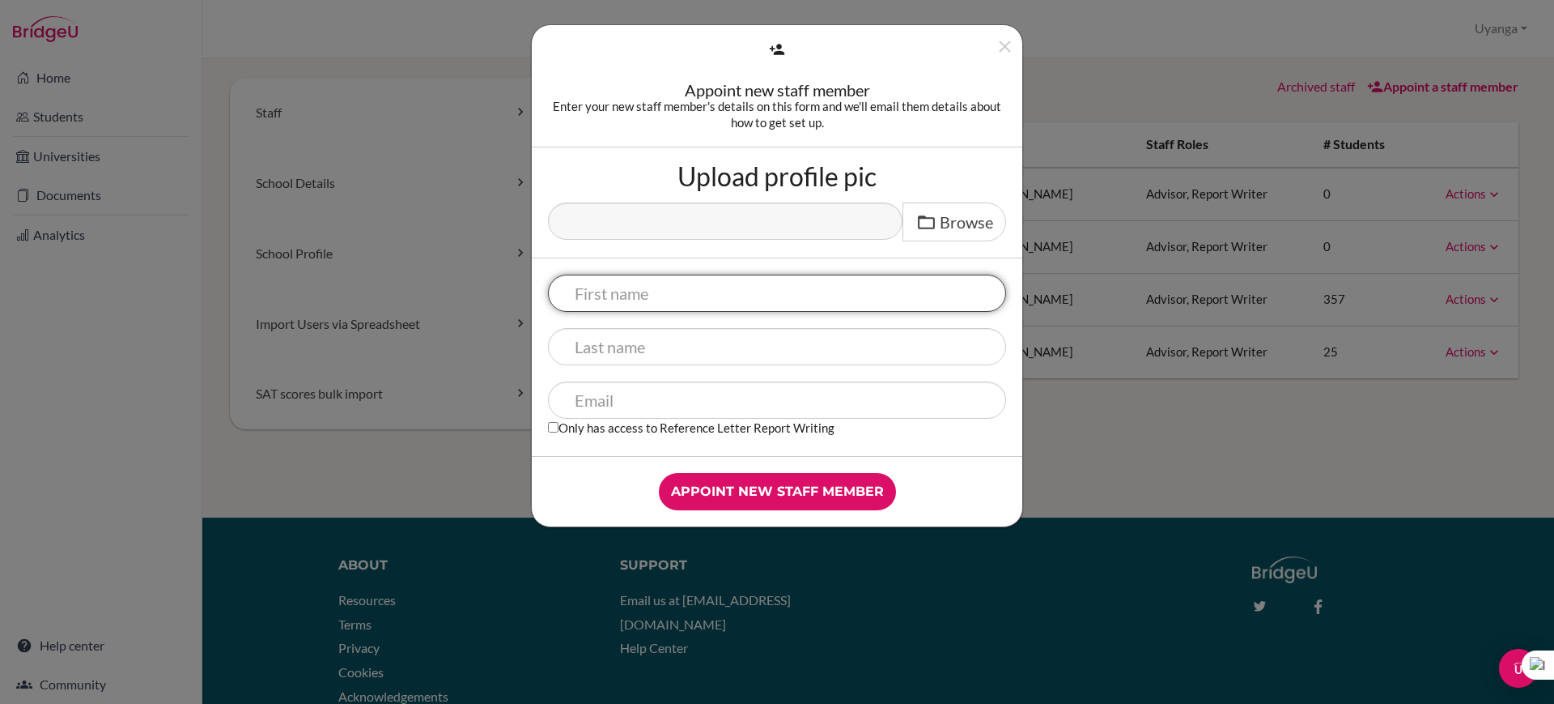
click at [610, 298] on input "text" at bounding box center [777, 292] width 458 height 37
click at [610, 298] on input "n" at bounding box center [777, 292] width 458 height 37
type input "n"
type input "Nandin"
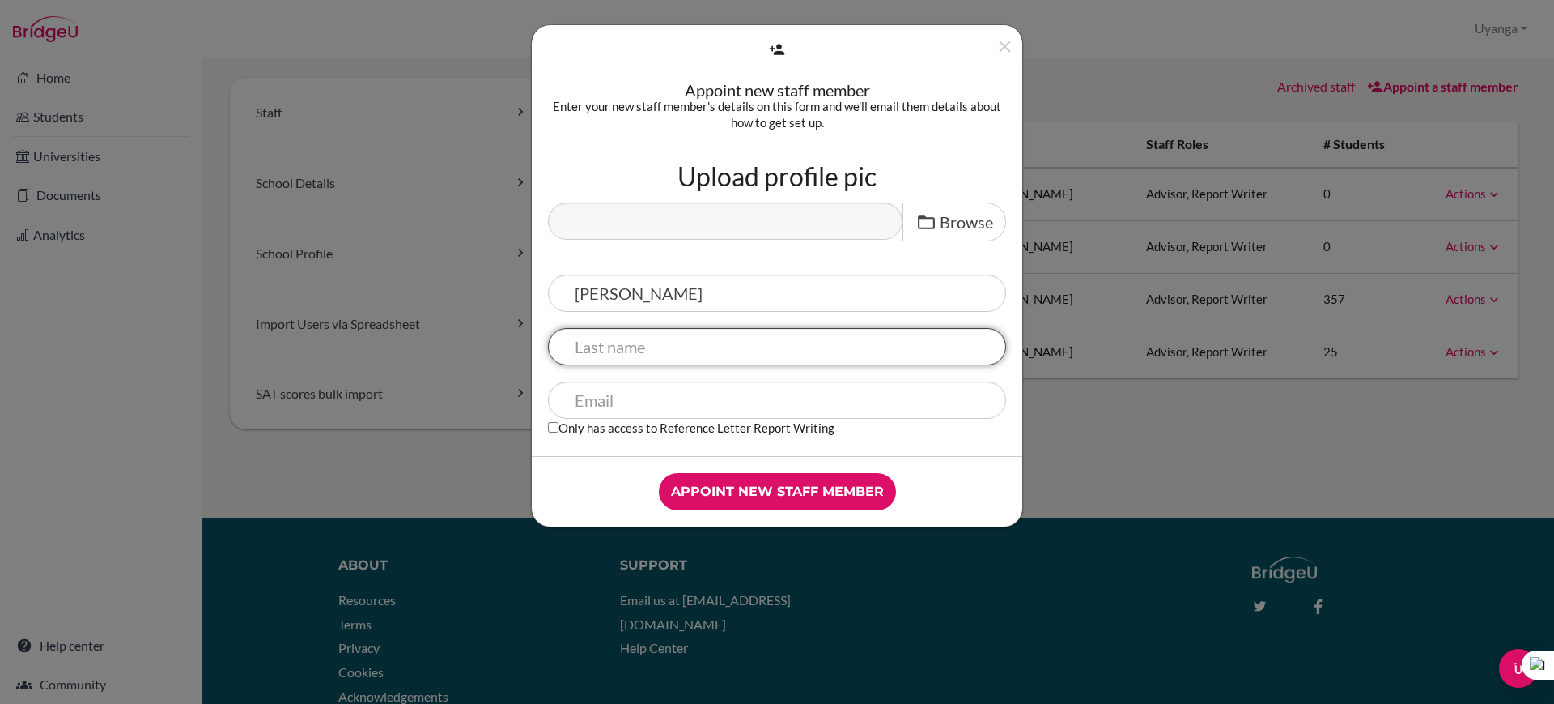
click at [588, 339] on input "text" at bounding box center [777, 346] width 458 height 37
type input "Bayarbat"
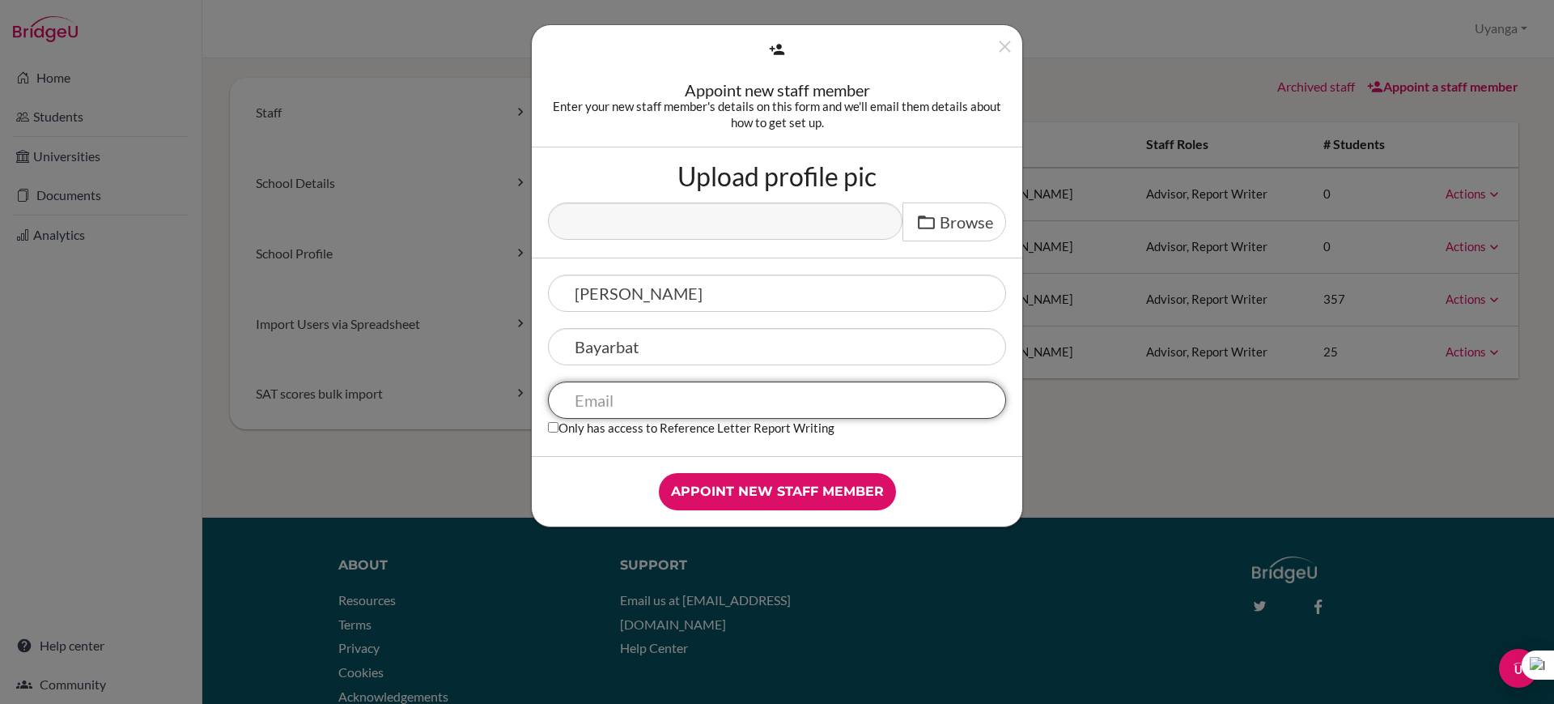
click at [610, 401] on input "text" at bounding box center [777, 399] width 458 height 37
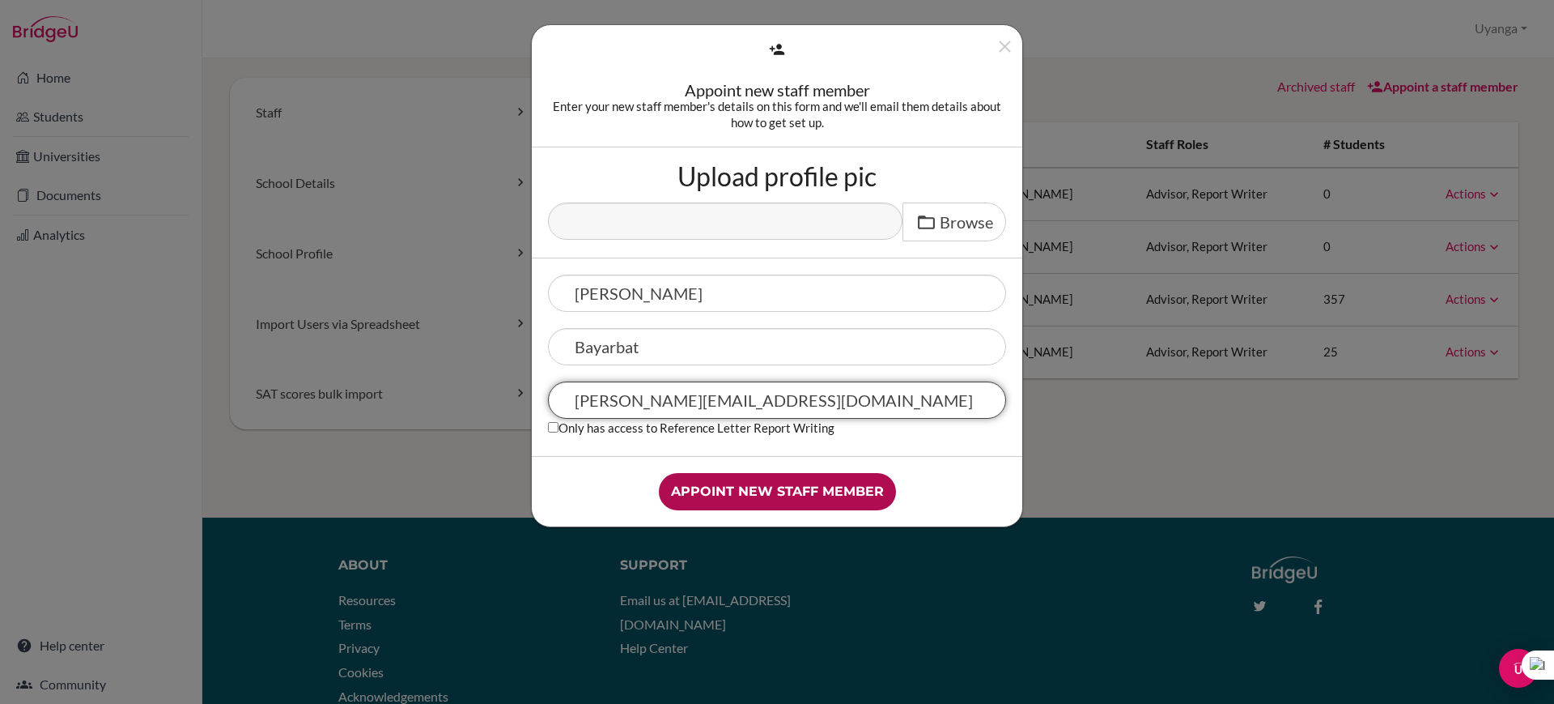
type input "[PERSON_NAME][EMAIL_ADDRESS][DOMAIN_NAME]"
click at [748, 495] on input "Appoint new staff member" at bounding box center [777, 491] width 237 height 37
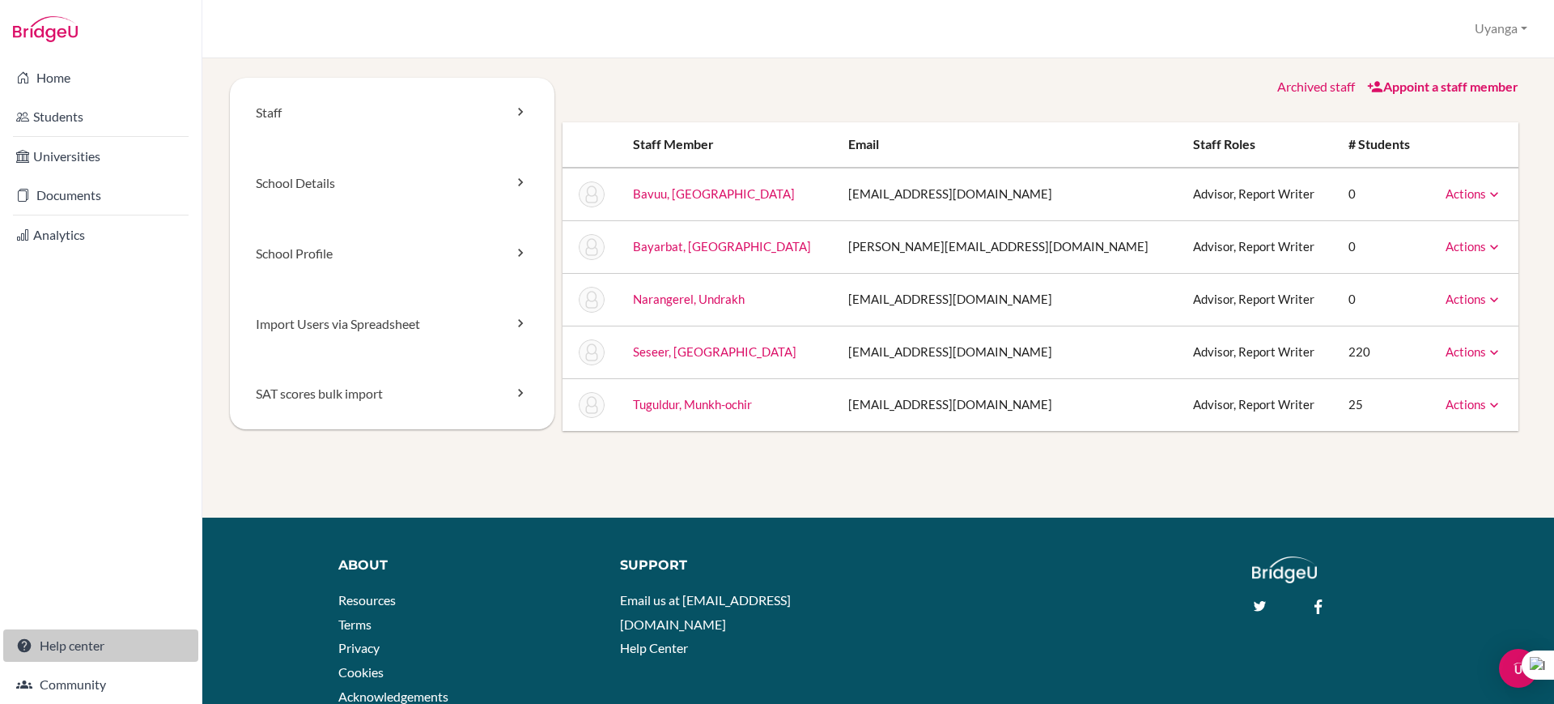
click at [57, 657] on link "Help center" at bounding box center [100, 645] width 195 height 32
click at [1495, 19] on button "Uyanga" at bounding box center [1501, 29] width 67 height 30
